Goal: Complete application form

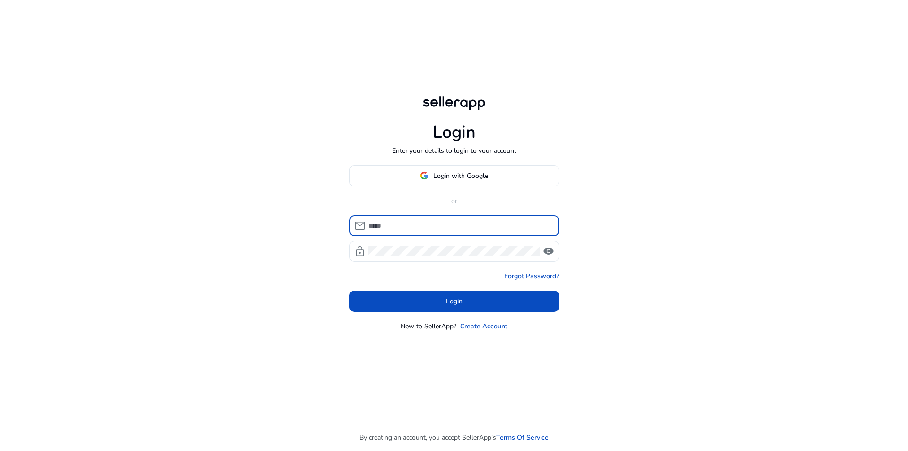
click at [349, 290] on button "Login" at bounding box center [453, 300] width 209 height 21
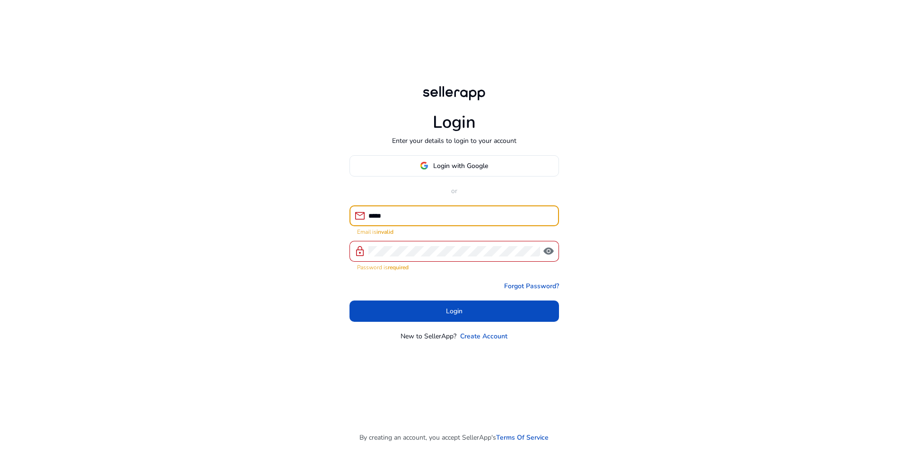
type input "**********"
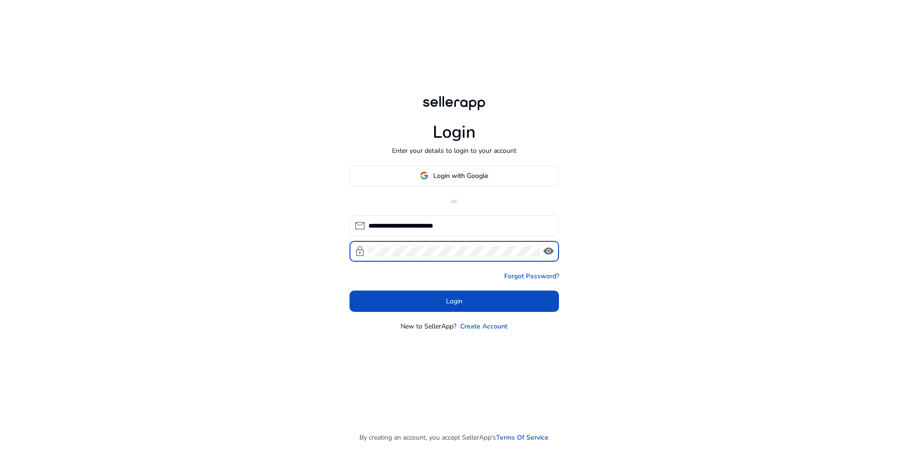
click button "Login" at bounding box center [453, 300] width 209 height 21
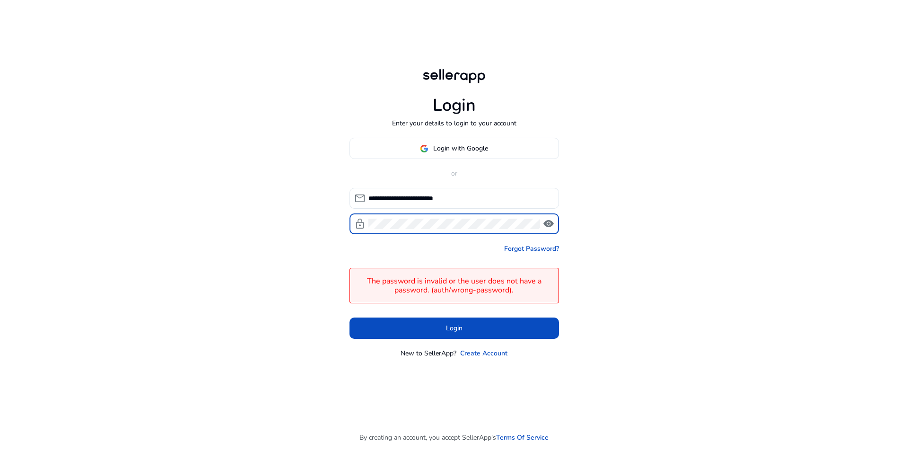
click at [546, 220] on span "visibility" at bounding box center [548, 223] width 11 height 11
click at [414, 326] on span at bounding box center [453, 328] width 209 height 23
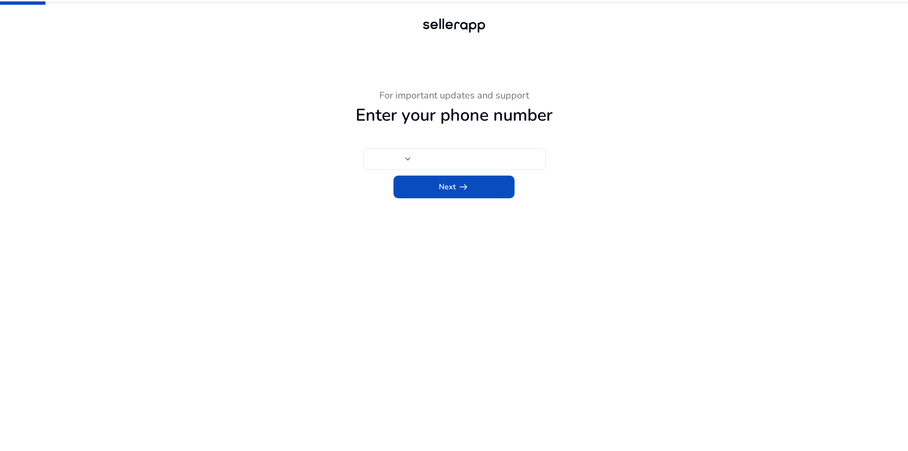
type input "***"
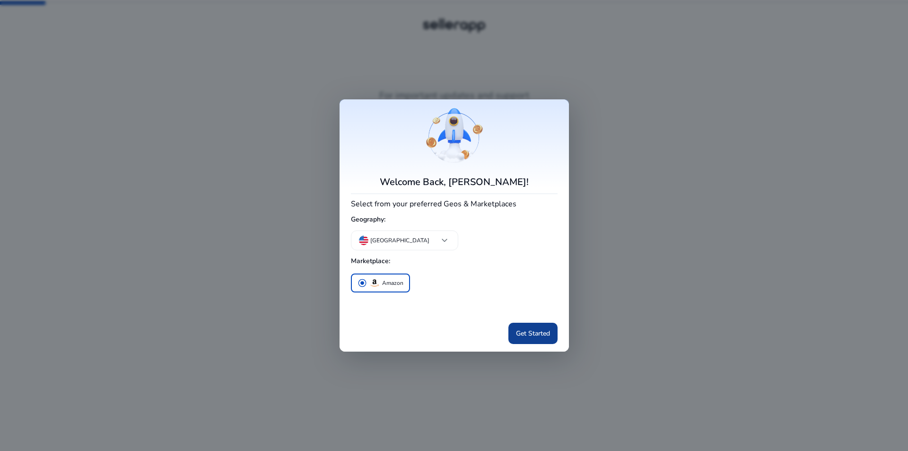
click at [541, 339] on span at bounding box center [532, 333] width 49 height 23
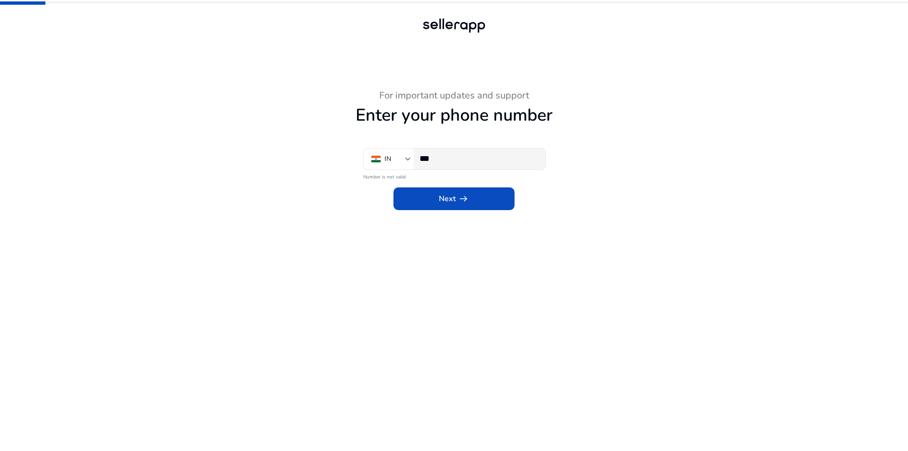
click at [451, 158] on input "***" at bounding box center [478, 158] width 118 height 10
click at [477, 193] on span at bounding box center [453, 198] width 121 height 23
click at [473, 161] on input "***" at bounding box center [478, 158] width 118 height 10
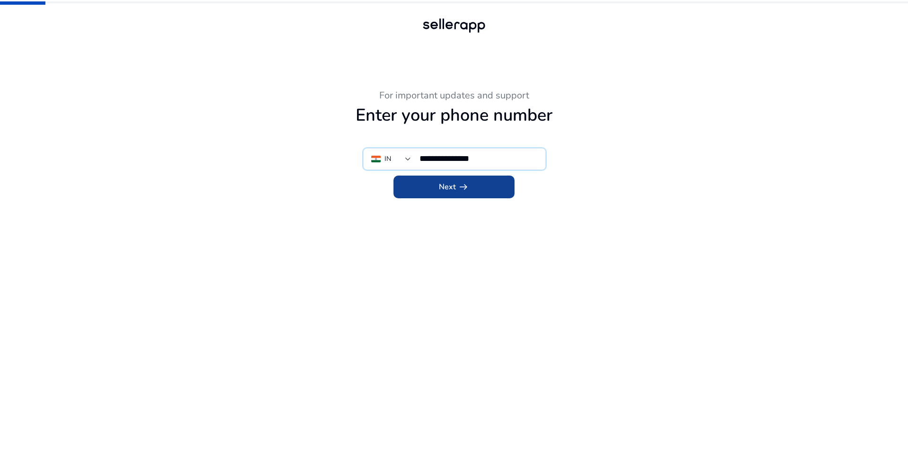
type input "**********"
click at [451, 186] on span "Next arrow_right_alt" at bounding box center [454, 186] width 30 height 11
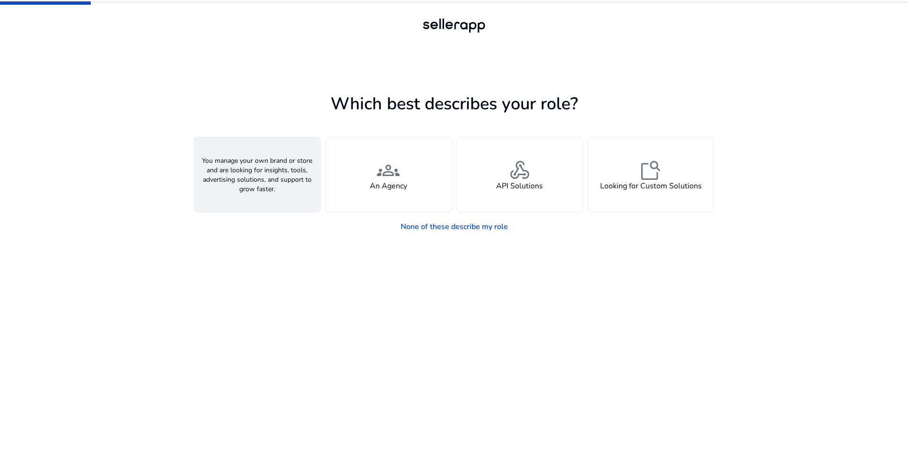
click at [270, 190] on h4 "A Seller" at bounding box center [257, 186] width 28 height 9
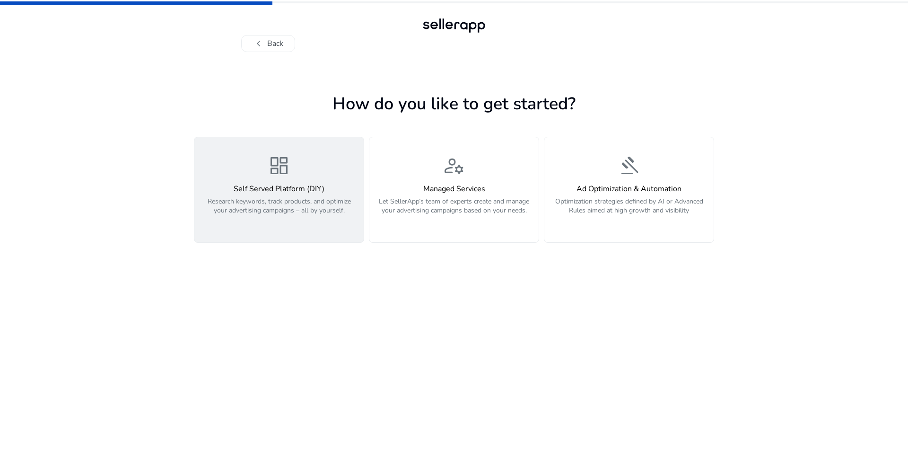
click at [316, 177] on div "dashboard Self Served Platform (DIY) Research keywords, track products, and opt…" at bounding box center [279, 189] width 158 height 71
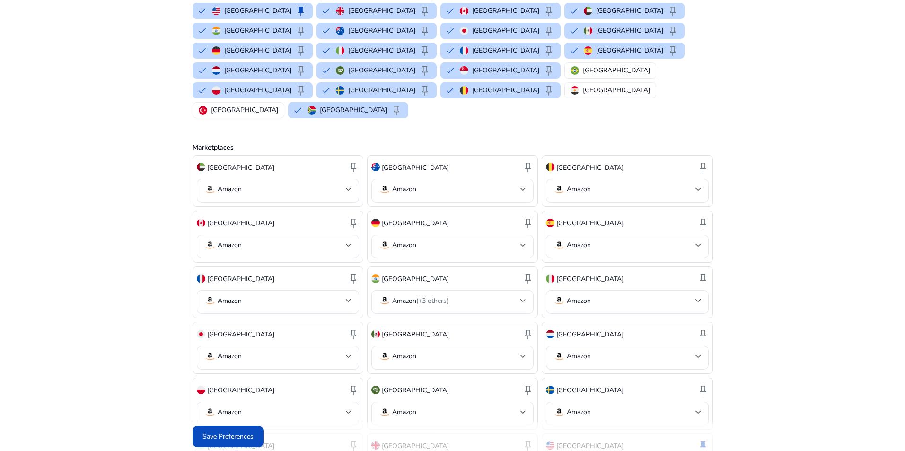
scroll to position [228, 0]
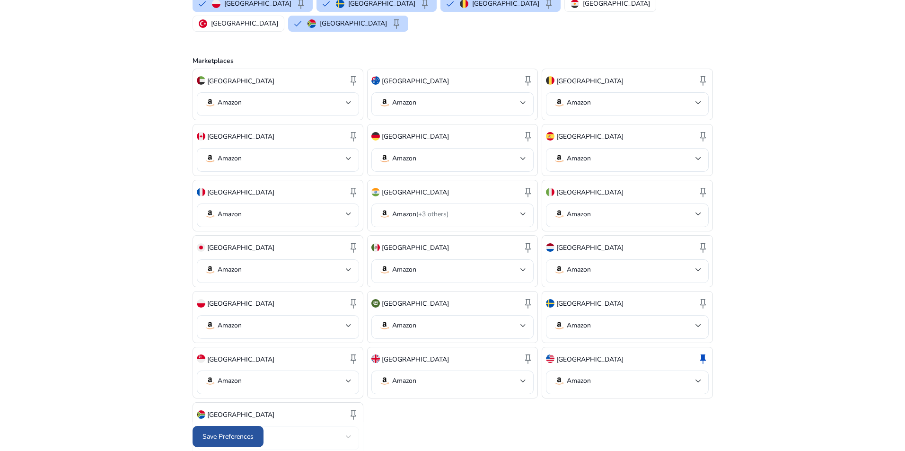
click at [232, 435] on span "Save Preferences" at bounding box center [227, 436] width 51 height 10
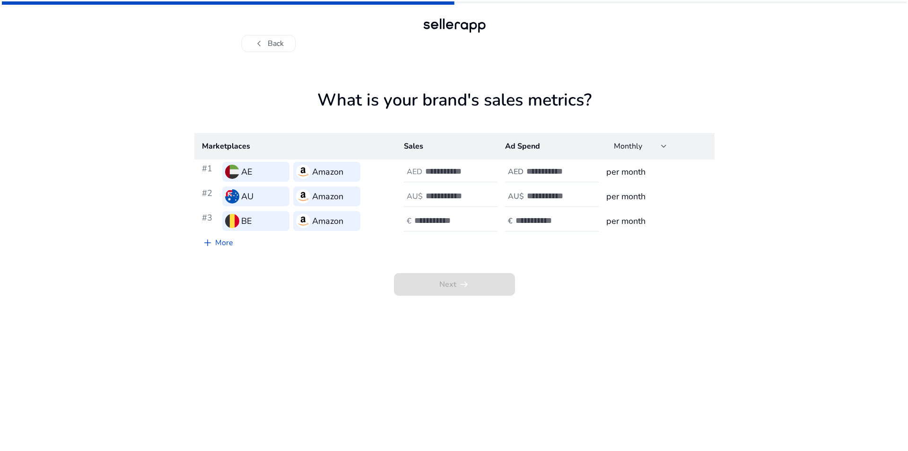
scroll to position [0, 0]
click at [424, 172] on div "AED" at bounding box center [414, 171] width 21 height 9
type input "*"
click at [450, 191] on input "number" at bounding box center [458, 196] width 64 height 10
type input "*"
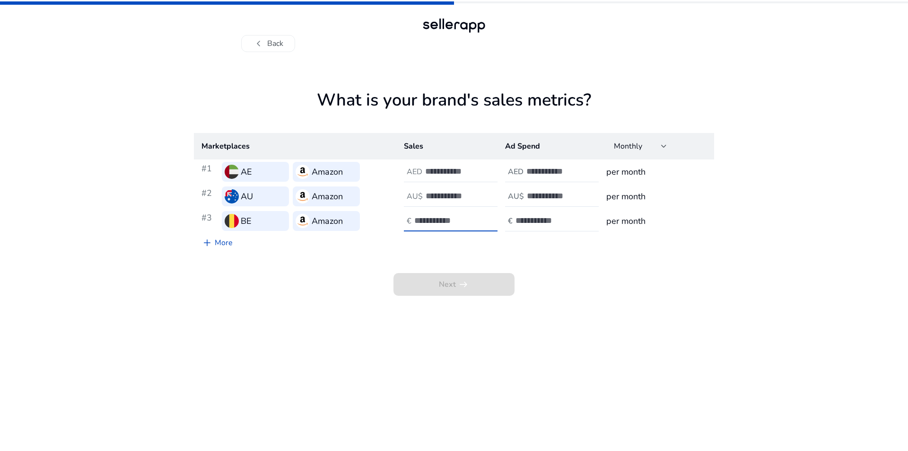
click at [450, 220] on input "number" at bounding box center [446, 220] width 64 height 10
type input "*"
click at [533, 176] on input "number" at bounding box center [558, 171] width 64 height 10
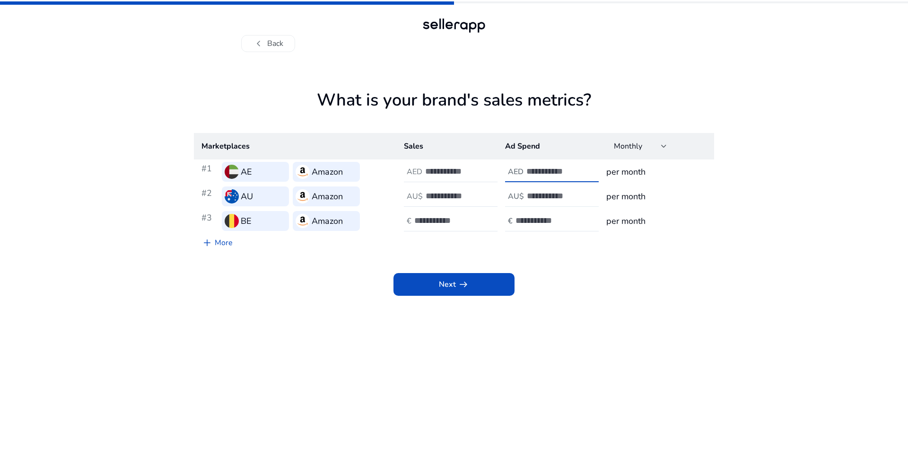
type input "*"
click at [535, 191] on input "number" at bounding box center [559, 196] width 64 height 10
type input "*"
click at [536, 220] on input "number" at bounding box center [547, 220] width 64 height 10
type input "*"
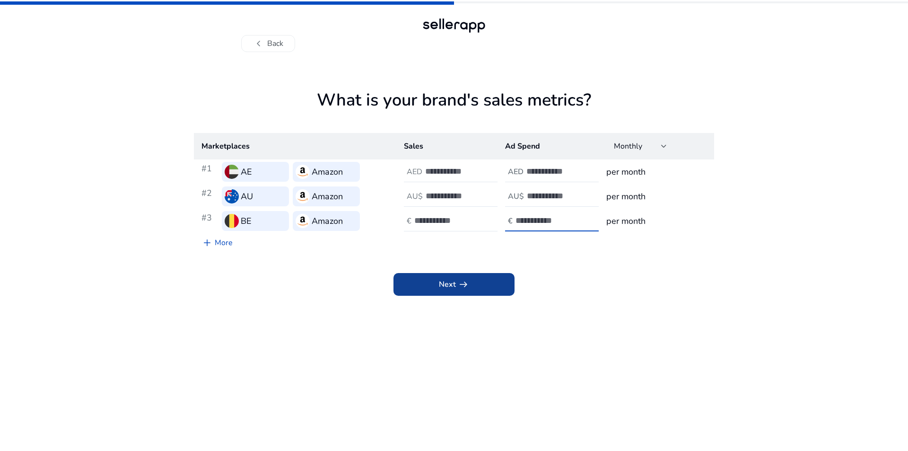
click at [470, 295] on span at bounding box center [453, 284] width 121 height 23
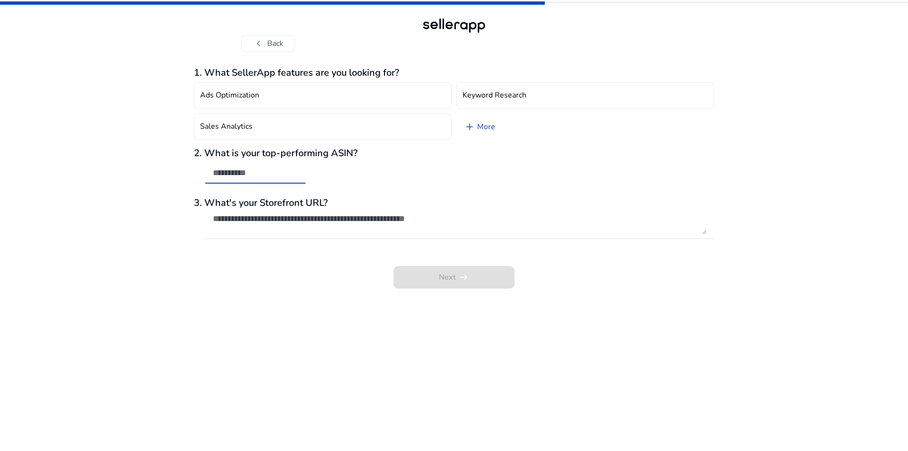
click at [264, 167] on input "text" at bounding box center [255, 172] width 85 height 10
